Goal: Task Accomplishment & Management: Complete application form

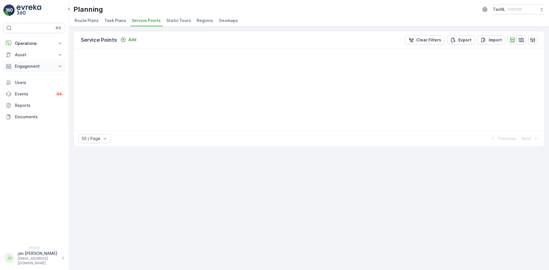
click at [39, 65] on p "Engagement" at bounding box center [34, 66] width 39 height 6
click at [22, 109] on p "Orders" at bounding box center [21, 108] width 13 height 6
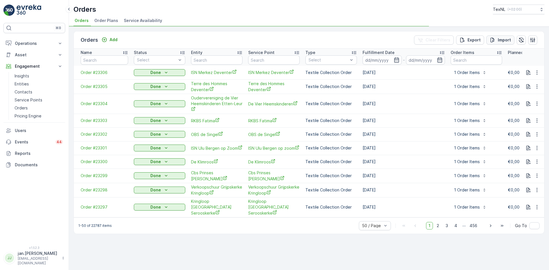
click at [504, 39] on p "Import" at bounding box center [504, 40] width 13 height 6
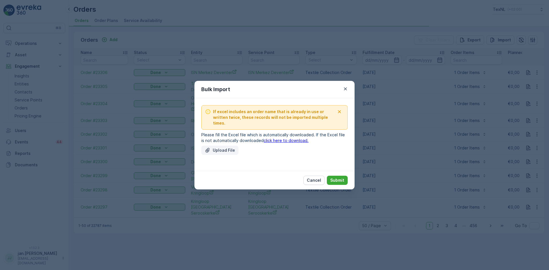
click at [226, 148] on p "Upload File" at bounding box center [224, 150] width 22 height 6
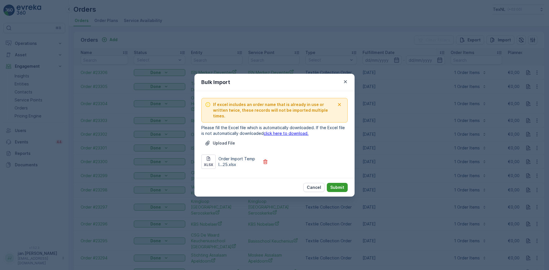
click at [335, 185] on p "Submit" at bounding box center [337, 188] width 14 height 6
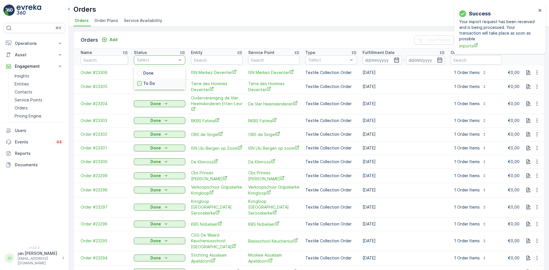
click at [139, 82] on div at bounding box center [139, 83] width 5 height 5
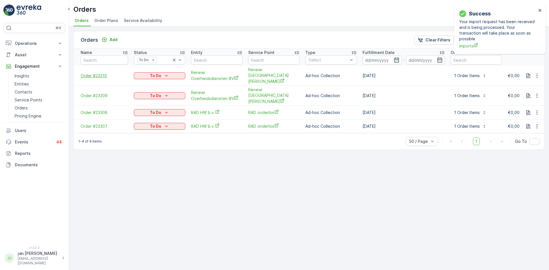
click at [91, 73] on span "Order #23310" at bounding box center [104, 76] width 47 height 6
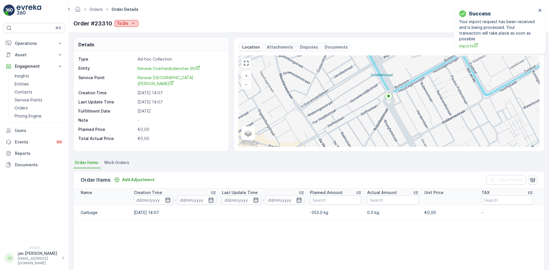
click at [125, 24] on p "To Do" at bounding box center [122, 24] width 11 height 6
click at [120, 31] on span "Done" at bounding box center [123, 32] width 10 height 6
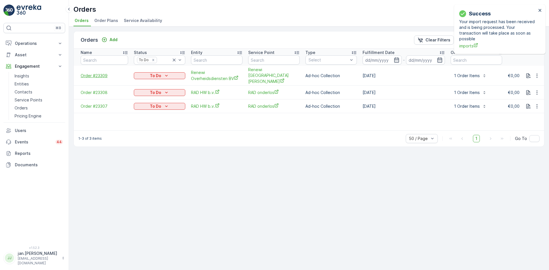
click at [103, 73] on span "Order #23309" at bounding box center [104, 76] width 47 height 6
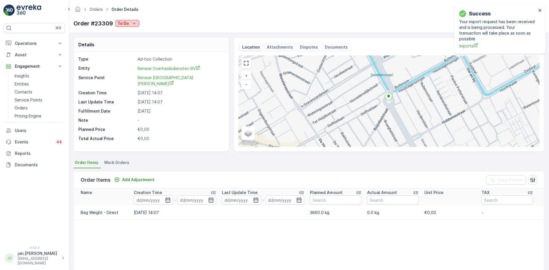
click at [130, 21] on div "To Do" at bounding box center [126, 24] width 19 height 6
click at [123, 33] on span "Done" at bounding box center [124, 32] width 10 height 6
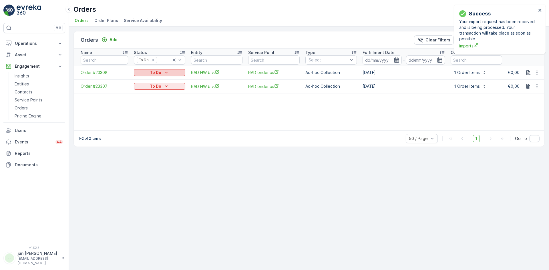
click at [158, 72] on p "To Do" at bounding box center [155, 73] width 11 height 6
click at [145, 81] on span "Done" at bounding box center [142, 81] width 10 height 6
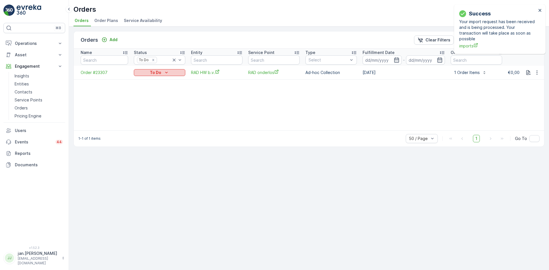
click at [158, 73] on p "To Do" at bounding box center [155, 73] width 11 height 6
click at [141, 80] on span "Done" at bounding box center [142, 81] width 10 height 6
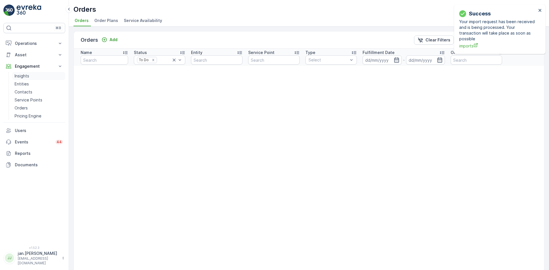
click at [22, 77] on p "Insights" at bounding box center [22, 76] width 15 height 6
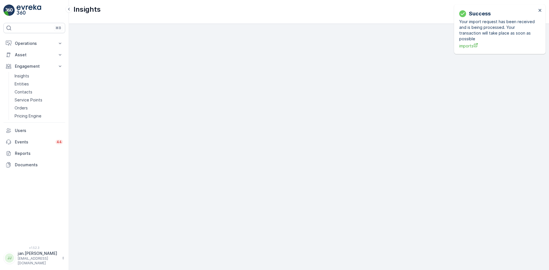
click at [538, 10] on div "Success Your import request has been received and is being processed. Your tran…" at bounding box center [497, 29] width 81 height 43
click at [539, 11] on icon "close" at bounding box center [539, 10] width 3 height 3
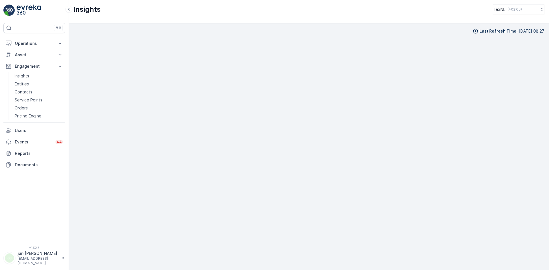
scroll to position [6, 0]
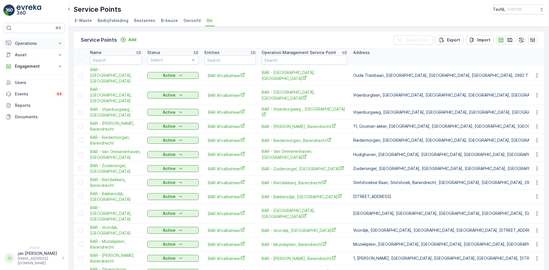
click at [34, 43] on p "Operations" at bounding box center [34, 44] width 39 height 6
click at [24, 68] on p "Routes & Tasks" at bounding box center [29, 69] width 29 height 6
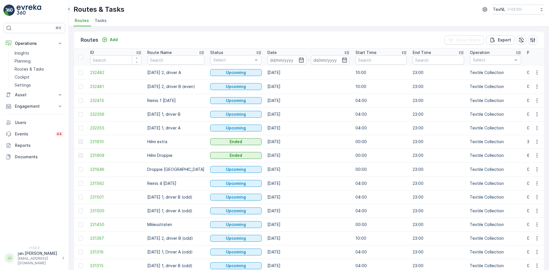
click at [285, 58] on input at bounding box center [286, 59] width 39 height 9
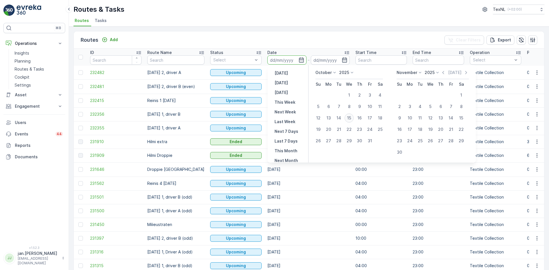
click at [350, 118] on div "15" at bounding box center [348, 117] width 9 height 9
type input "15.10.2025"
click at [350, 118] on div "15" at bounding box center [348, 117] width 9 height 9
type input "15.10.2025"
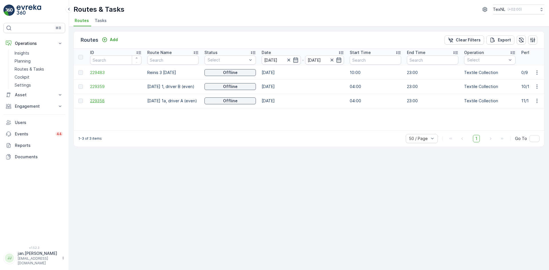
click at [101, 101] on span "229358" at bounding box center [115, 101] width 51 height 6
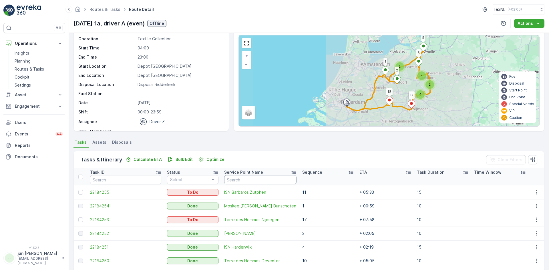
scroll to position [29, 0]
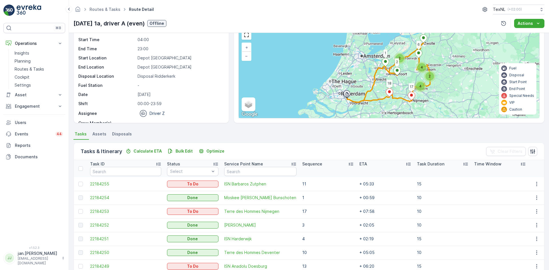
click at [303, 167] on th "Sequence" at bounding box center [327, 168] width 57 height 17
click at [303, 165] on p "Sequence" at bounding box center [312, 164] width 20 height 6
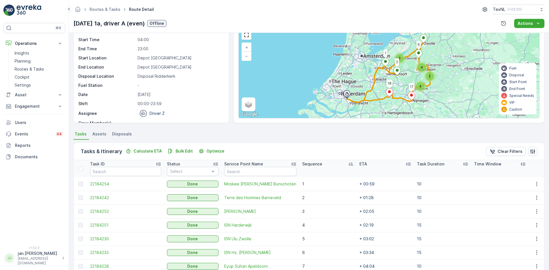
scroll to position [86, 0]
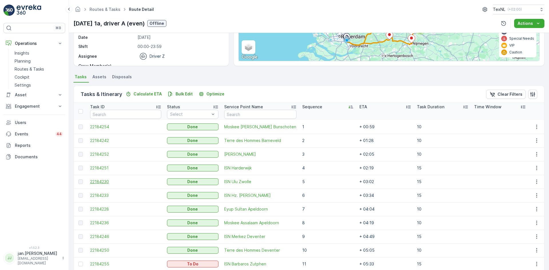
click at [108, 182] on span "22184230" at bounding box center [125, 182] width 71 height 6
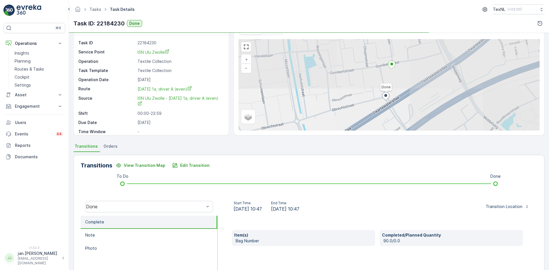
scroll to position [29, 0]
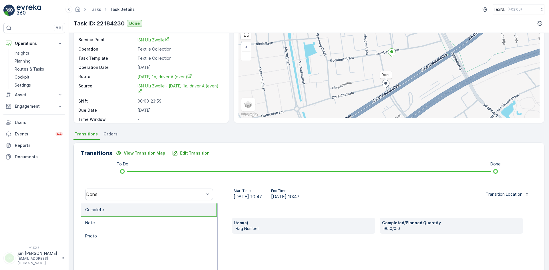
drag, startPoint x: 276, startPoint y: 197, endPoint x: 315, endPoint y: 197, distance: 39.2
click at [311, 197] on div "Start Time 15.10.2025 10:47 End Time 15.10.2025 10:47" at bounding box center [266, 194] width 89 height 11
drag, startPoint x: 254, startPoint y: 196, endPoint x: 269, endPoint y: 196, distance: 14.9
click at [262, 196] on span "15.10.2025 10:47" at bounding box center [248, 196] width 28 height 7
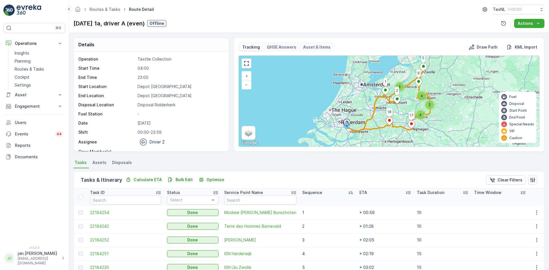
click at [328, 158] on div "Details Operation Textile Collection Start Time 04:00 End Time 23:00 Start Loca…" at bounding box center [309, 151] width 480 height 237
click at [25, 107] on p "Engagement" at bounding box center [34, 106] width 39 height 6
click at [31, 138] on p "Service Points" at bounding box center [29, 140] width 28 height 6
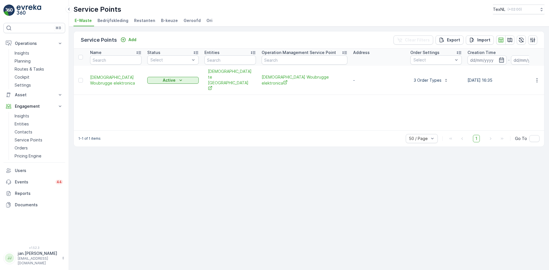
click at [198, 17] on ul "E-Waste Bedrijfskleding Restanten B-keuze Geroofd Ori" at bounding box center [306, 22] width 466 height 10
click at [206, 20] on span "Ori" at bounding box center [209, 21] width 6 height 6
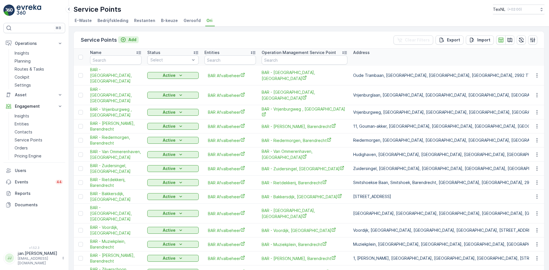
click at [133, 39] on p "Add" at bounding box center [132, 40] width 8 height 6
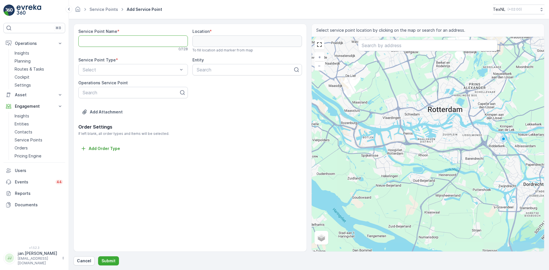
click at [128, 41] on Name "Service Point Name" at bounding box center [132, 40] width 109 height 11
paste Name "Zichtwei 15, 2992ZA Barendrecht"
type Name "BAR - Zichtwei 15, Barendrecht"
click at [384, 47] on input "text" at bounding box center [427, 45] width 139 height 11
paste input "Zichtwei 15, 2992ZA Barendrecht"
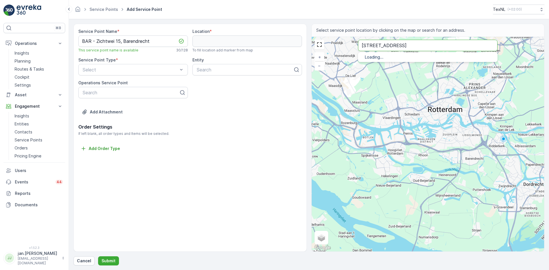
type input "Zichtwei 15, 2992ZA Barendrecht"
click at [386, 65] on span "Zichtwei 15" at bounding box center [388, 63] width 24 height 5
type input "51.8442897,4.5332707"
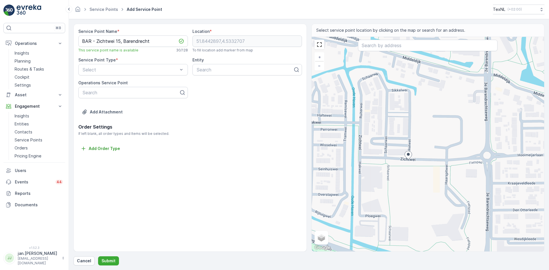
drag, startPoint x: 466, startPoint y: 167, endPoint x: 423, endPoint y: 170, distance: 42.7
click at [423, 170] on div "+ − Satellite Roadmap Terrain Hybrid Leaflet Keyboard shortcuts Map Data Map da…" at bounding box center [428, 144] width 233 height 215
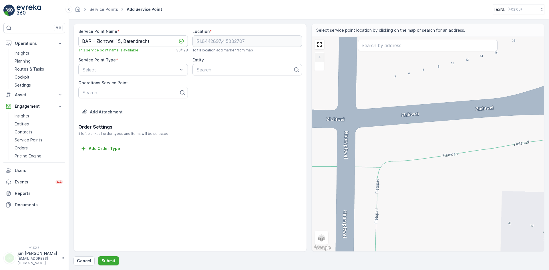
click at [431, 125] on div "+ − Satellite Roadmap Terrain Hybrid Leaflet Keyboard shortcuts Map Data Map da…" at bounding box center [428, 144] width 233 height 215
type input "51.84425507037828,4.535100256455191"
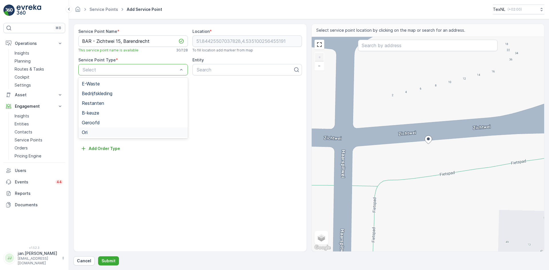
click at [91, 130] on div "Ori" at bounding box center [133, 132] width 103 height 5
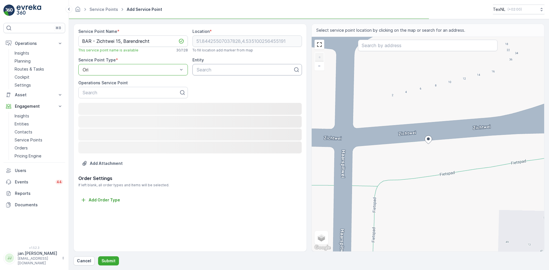
click at [212, 72] on div at bounding box center [244, 69] width 97 height 5
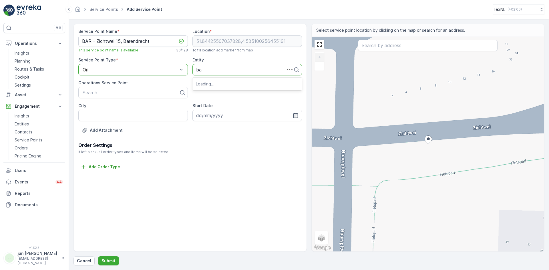
type input "bar"
click at [207, 85] on span "BAR Afvalbeheer" at bounding box center [214, 83] width 37 height 5
click at [116, 113] on input "City" at bounding box center [132, 115] width 109 height 11
type input "Barendrecht"
click at [291, 116] on input at bounding box center [246, 115] width 109 height 11
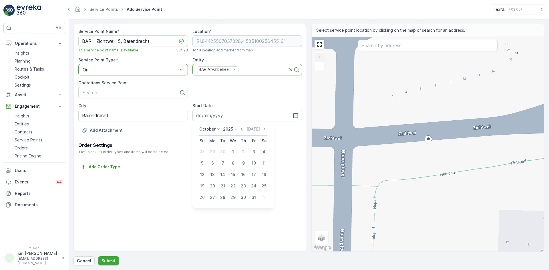
click at [262, 128] on icon "button" at bounding box center [265, 129] width 6 height 6
click at [262, 128] on div "Today" at bounding box center [257, 129] width 29 height 6
click at [266, 128] on icon "button" at bounding box center [269, 129] width 6 height 6
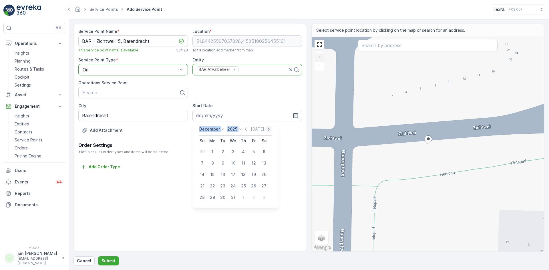
click at [268, 128] on icon "button" at bounding box center [269, 128] width 2 height 3
click at [243, 150] on div "1" at bounding box center [243, 151] width 9 height 9
type input "01.01.2026"
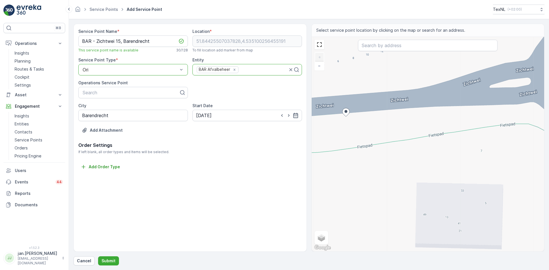
drag, startPoint x: 510, startPoint y: 188, endPoint x: 427, endPoint y: 161, distance: 86.8
click at [427, 161] on div "+ − Satellite Roadmap Terrain Hybrid Leaflet Keyboard shortcuts Map Data Map da…" at bounding box center [428, 144] width 233 height 215
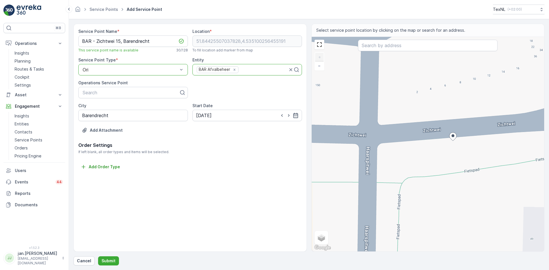
drag, startPoint x: 432, startPoint y: 153, endPoint x: 538, endPoint y: 178, distance: 109.1
click at [538, 178] on div "+ − Satellite Roadmap Terrain Hybrid Leaflet Keyboard shortcuts Map Data Map da…" at bounding box center [428, 144] width 233 height 215
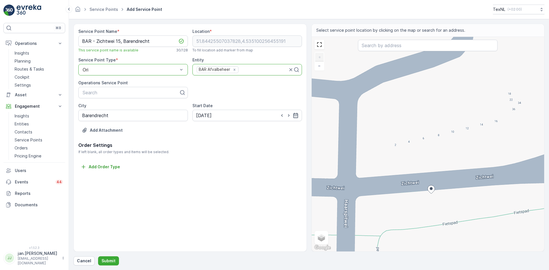
drag, startPoint x: 426, startPoint y: 179, endPoint x: 405, endPoint y: 231, distance: 56.7
click at [405, 231] on div "+ − Satellite Roadmap Terrain Hybrid Leaflet Keyboard shortcuts Map Data Map da…" at bounding box center [428, 144] width 233 height 215
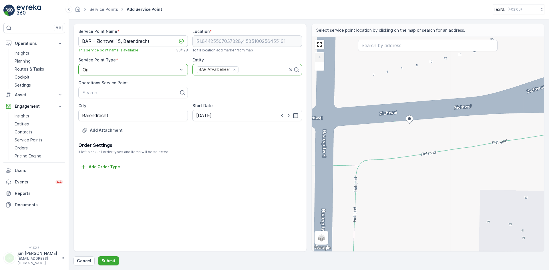
drag, startPoint x: 438, startPoint y: 208, endPoint x: 422, endPoint y: 157, distance: 53.3
click at [422, 157] on div "+ − Satellite Roadmap Terrain Hybrid Leaflet Keyboard shortcuts Map Data Map da…" at bounding box center [428, 144] width 233 height 215
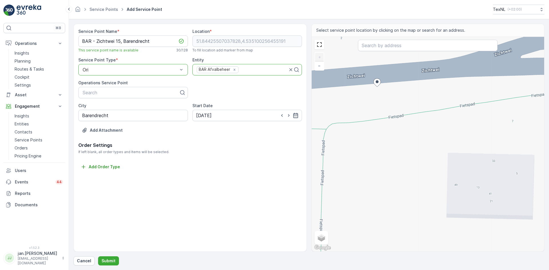
drag, startPoint x: 478, startPoint y: 210, endPoint x: 446, endPoint y: 173, distance: 49.0
click at [446, 173] on div "+ − Satellite Roadmap Terrain Hybrid Leaflet Keyboard shortcuts Map Data Map da…" at bounding box center [428, 144] width 233 height 215
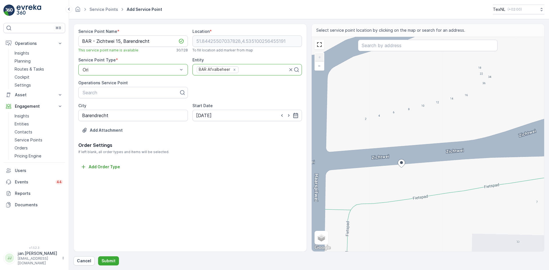
drag, startPoint x: 448, startPoint y: 137, endPoint x: 472, endPoint y: 218, distance: 84.5
click at [472, 218] on div "+ − Satellite Roadmap Terrain Hybrid Leaflet Keyboard shortcuts Map Data Map da…" at bounding box center [428, 144] width 233 height 215
click at [106, 262] on p "Submit" at bounding box center [108, 261] width 14 height 6
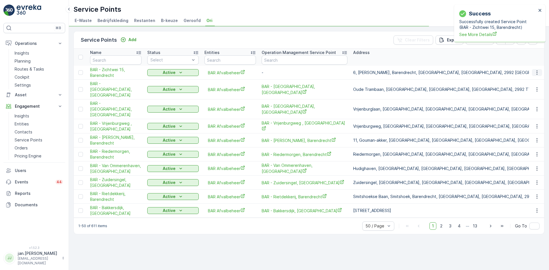
click at [537, 72] on icon "button" at bounding box center [537, 73] width 6 height 6
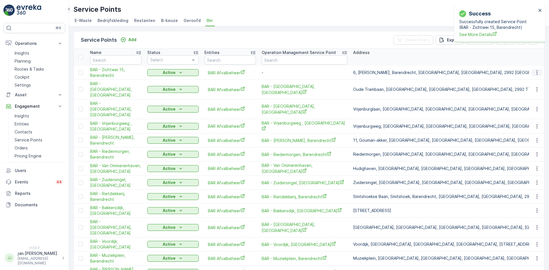
click at [535, 74] on icon "button" at bounding box center [537, 73] width 6 height 6
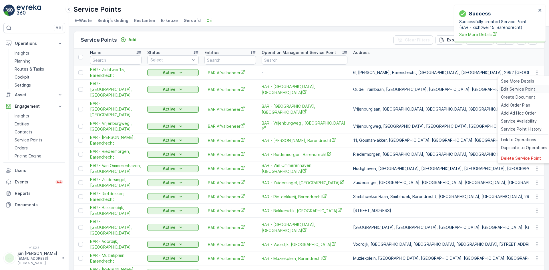
click at [518, 90] on span "Edit Service Point" at bounding box center [518, 89] width 34 height 6
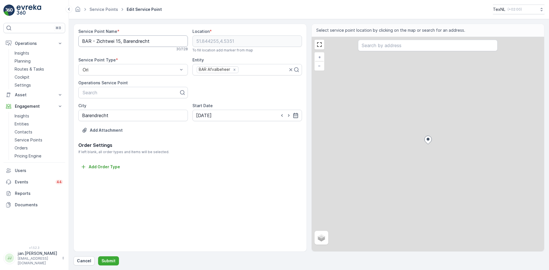
click at [120, 42] on Name "BAR - Zichtwei 15, Barendrecht" at bounding box center [132, 40] width 109 height 11
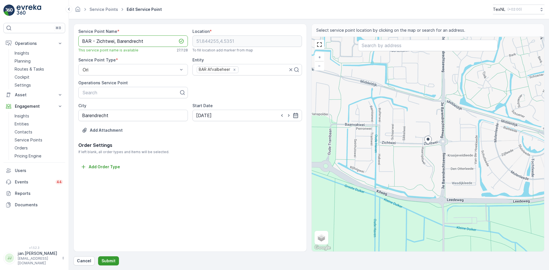
type Name "BAR - Zichtwei, Barendrecht"
click at [111, 258] on p "Submit" at bounding box center [108, 261] width 14 height 6
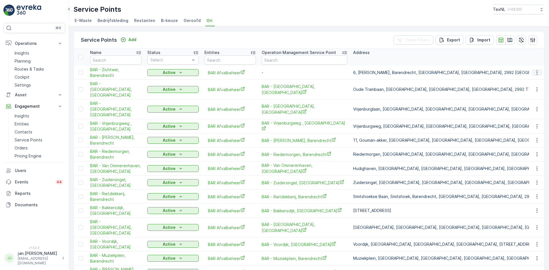
click at [534, 74] on icon "button" at bounding box center [537, 73] width 6 height 6
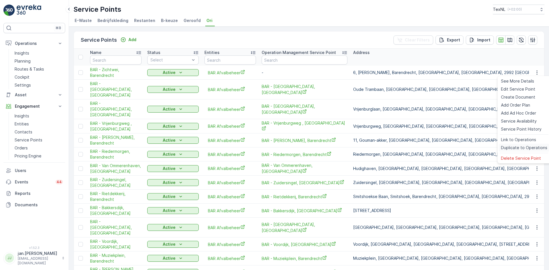
click at [524, 147] on span "Duplicate to Operations" at bounding box center [524, 148] width 46 height 6
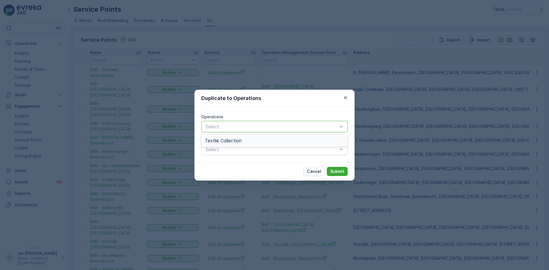
click at [247, 139] on div "Textile Collection" at bounding box center [274, 140] width 139 height 5
click at [335, 171] on p "Submit" at bounding box center [337, 172] width 14 height 6
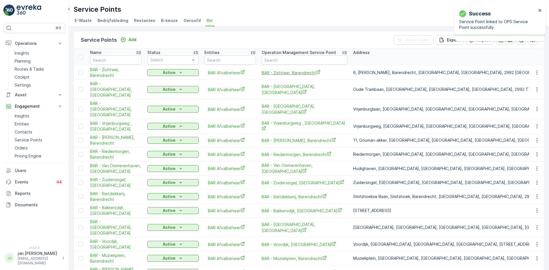
click at [282, 73] on span "BAR - Zichtwei, Barendrecht" at bounding box center [305, 73] width 86 height 6
click at [133, 40] on p "Add" at bounding box center [132, 40] width 8 height 6
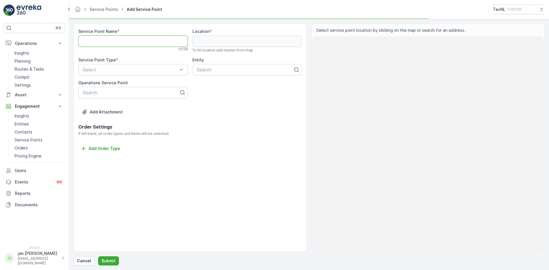
click at [126, 42] on Name "Service Point Name" at bounding box center [132, 40] width 109 height 11
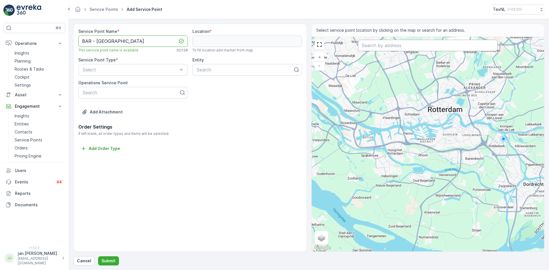
type Name "BAR - [GEOGRAPHIC_DATA]"
click at [378, 47] on input "text" at bounding box center [427, 45] width 139 height 11
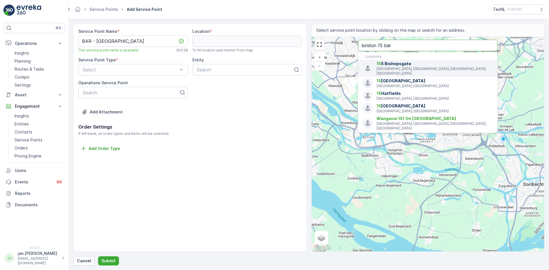
type input "london 15 bar"
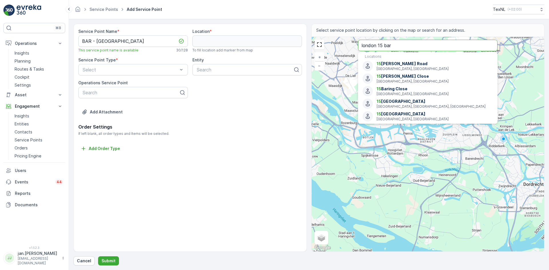
click at [396, 48] on input "london 15 bar" at bounding box center [427, 45] width 139 height 11
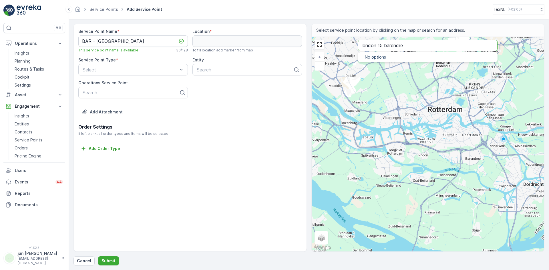
click at [373, 45] on input "london 15 barendre" at bounding box center [427, 45] width 139 height 11
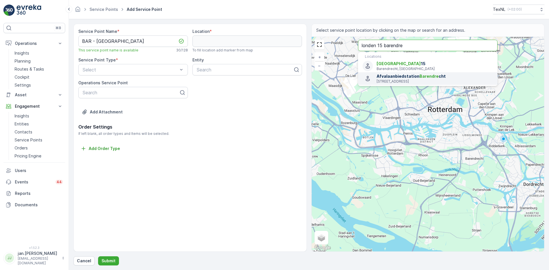
type input "londen 15 barendre"
click at [387, 66] on span "[GEOGRAPHIC_DATA]" at bounding box center [398, 63] width 44 height 5
type input "51.84731559999999,4.5121622"
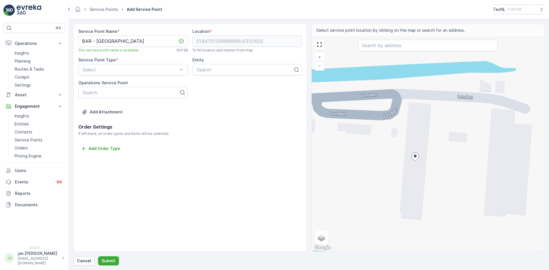
drag, startPoint x: 433, startPoint y: 125, endPoint x: 435, endPoint y: 159, distance: 33.8
click at [435, 159] on div "+ − Satellite Roadmap Terrain Hybrid Leaflet Keyboard shortcuts Map Data Map da…" at bounding box center [428, 144] width 233 height 215
click at [386, 124] on div "+ − Satellite Roadmap Terrain Hybrid Leaflet Keyboard shortcuts Map Data Map da…" at bounding box center [428, 144] width 233 height 215
type input "51.84753181098314,4.511893069407083"
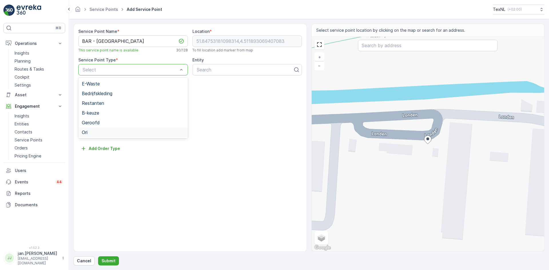
click at [94, 131] on div "Ori" at bounding box center [133, 132] width 103 height 5
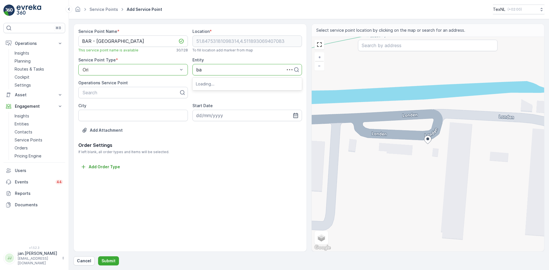
type input "bar"
click at [214, 85] on span "BAR Afvalbeheer" at bounding box center [214, 83] width 37 height 5
click at [114, 116] on input "City" at bounding box center [132, 115] width 109 height 11
type input "Barendrecht"
click at [294, 114] on icon "button" at bounding box center [295, 115] width 5 height 5
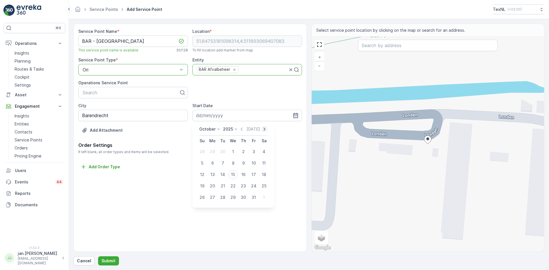
click at [264, 129] on icon "button" at bounding box center [265, 129] width 6 height 6
click at [266, 129] on icon "button" at bounding box center [269, 129] width 6 height 6
click at [244, 152] on div "1" at bounding box center [243, 151] width 9 height 9
type input "01.01.2026"
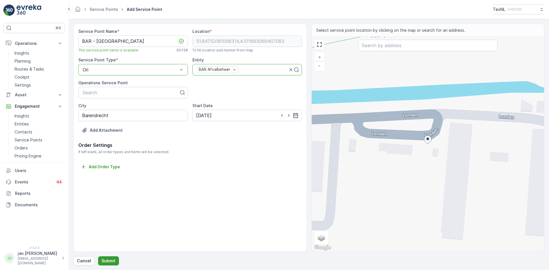
click at [106, 262] on p "Submit" at bounding box center [108, 261] width 14 height 6
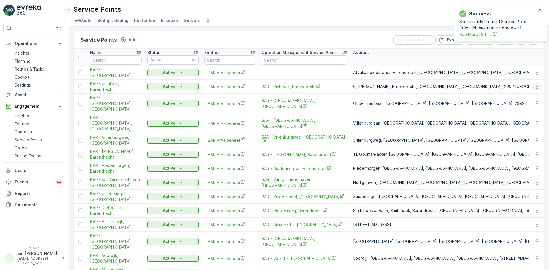
click at [534, 88] on icon "button" at bounding box center [537, 87] width 6 height 6
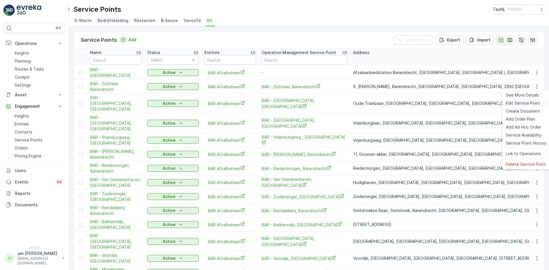
click at [521, 101] on span "Edit Service Point" at bounding box center [523, 103] width 34 height 6
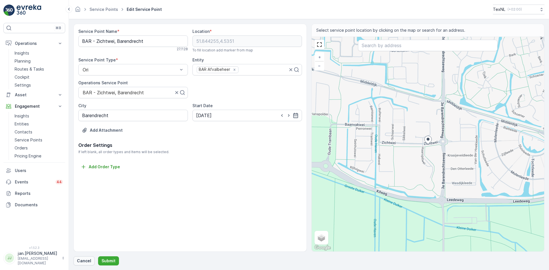
click at [85, 260] on p "Cancel" at bounding box center [84, 261] width 14 height 6
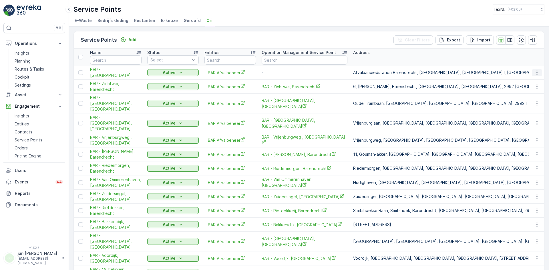
click at [536, 73] on icon "button" at bounding box center [536, 73] width 1 height 4
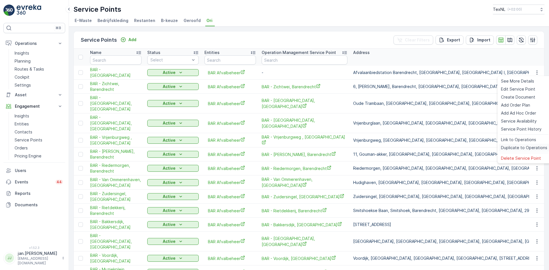
click at [517, 146] on span "Duplicate to Operations" at bounding box center [524, 148] width 46 height 6
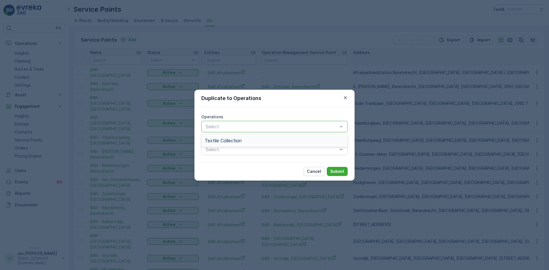
click at [236, 139] on span "Textile Collection" at bounding box center [223, 140] width 37 height 5
click at [336, 172] on p "Submit" at bounding box center [337, 172] width 14 height 6
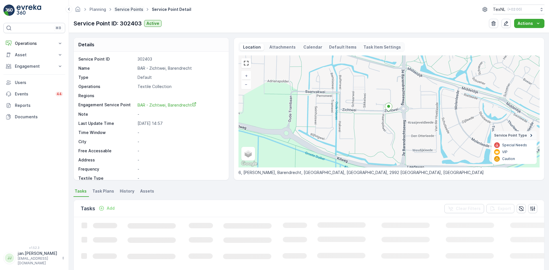
click at [129, 10] on link "Service Points" at bounding box center [129, 9] width 29 height 5
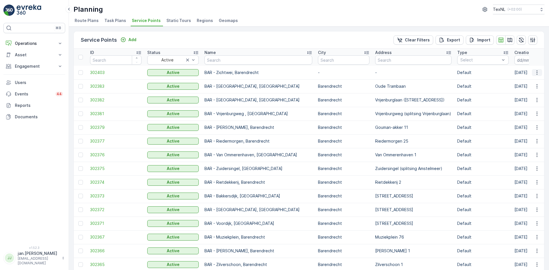
click at [534, 73] on icon "button" at bounding box center [537, 73] width 6 height 6
click at [520, 88] on span "Edit Service Point" at bounding box center [520, 89] width 34 height 6
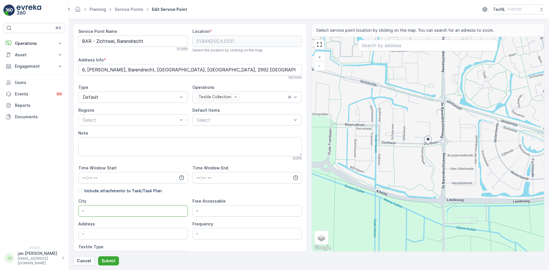
drag, startPoint x: 100, startPoint y: 211, endPoint x: 51, endPoint y: 212, distance: 49.8
click at [51, 212] on div "⌘B Operations Insights Planning Routes & Tasks Cockpit Settings Asset Assets En…" at bounding box center [274, 135] width 549 height 270
type input "Barendrecht"
drag, startPoint x: 93, startPoint y: 235, endPoint x: 63, endPoint y: 235, distance: 30.0
click at [63, 235] on div "⌘B Operations Insights Planning Routes & Tasks Cockpit Settings Asset Assets En…" at bounding box center [274, 135] width 549 height 270
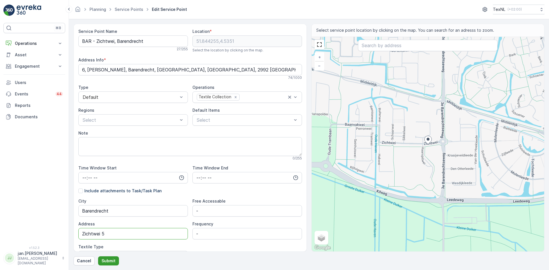
type input "Zichtwei 5"
click at [109, 260] on p "Submit" at bounding box center [108, 261] width 14 height 6
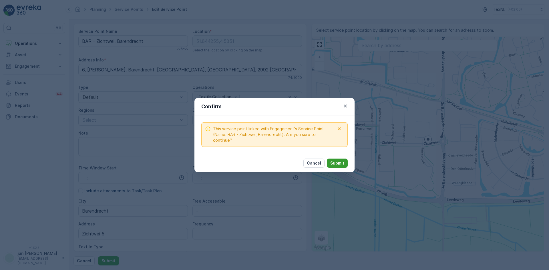
click at [341, 160] on p "Submit" at bounding box center [337, 163] width 14 height 6
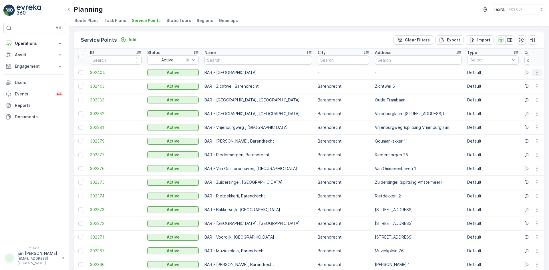
click at [535, 73] on icon "button" at bounding box center [537, 73] width 6 height 6
click at [515, 87] on span "Edit Service Point" at bounding box center [520, 89] width 34 height 6
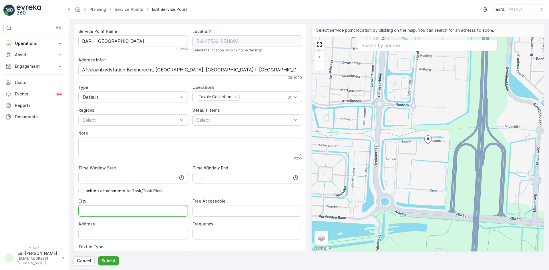
drag, startPoint x: 95, startPoint y: 208, endPoint x: 70, endPoint y: 211, distance: 25.4
click at [70, 211] on form "Service Point Name BAR - [GEOGRAPHIC_DATA] 30 / 255 Location * [GEOGRAPHIC_DATA…" at bounding box center [309, 144] width 480 height 251
type input "Barendrecht"
drag, startPoint x: 99, startPoint y: 232, endPoint x: 60, endPoint y: 236, distance: 38.8
click at [62, 235] on div "⌘B Operations Insights Planning Routes & Tasks Cockpit Settings Asset Assets En…" at bounding box center [274, 135] width 549 height 270
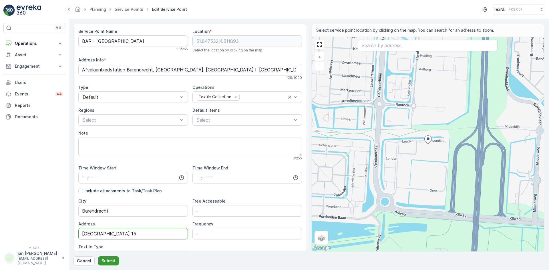
type input "[GEOGRAPHIC_DATA] 15"
click at [107, 259] on p "Submit" at bounding box center [108, 261] width 14 height 6
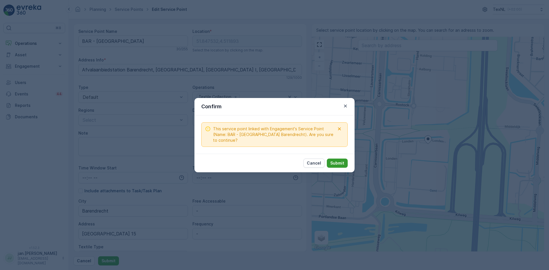
click at [336, 164] on p "Submit" at bounding box center [337, 163] width 14 height 6
